Goal: Find specific page/section: Find specific page/section

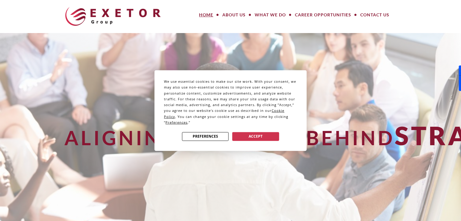
click at [238, 16] on div "We use essential cookies to make our site work. With your consent, we may also …" at bounding box center [230, 110] width 461 height 221
click at [244, 139] on button "Accept" at bounding box center [256, 136] width 47 height 9
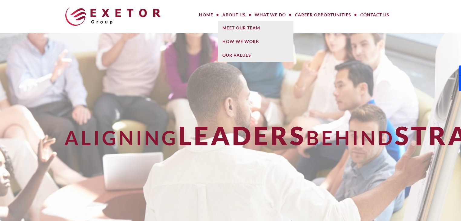
click at [232, 16] on link "About Us" at bounding box center [234, 15] width 32 height 12
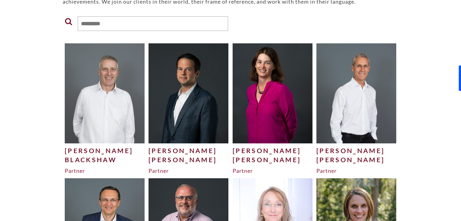
scroll to position [121, 0]
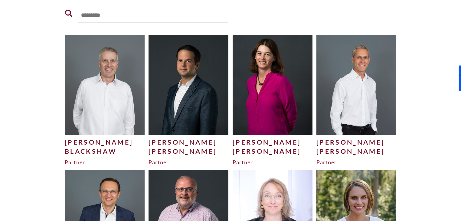
click at [87, 147] on div "Blackshaw" at bounding box center [105, 151] width 80 height 9
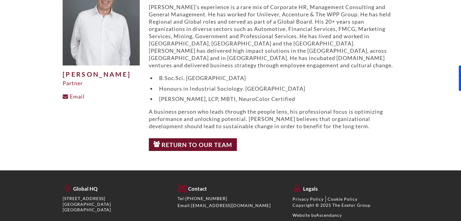
scroll to position [73, 0]
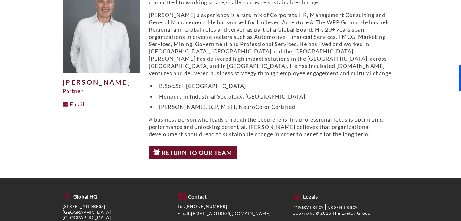
drag, startPoint x: 63, startPoint y: 82, endPoint x: 122, endPoint y: 91, distance: 59.7
click at [122, 86] on h1 "[PERSON_NAME]" at bounding box center [101, 82] width 77 height 7
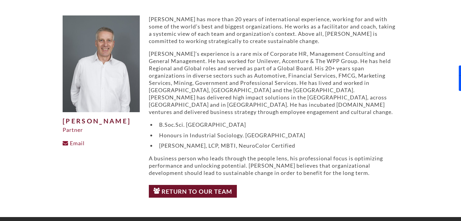
scroll to position [0, 0]
